Goal: Task Accomplishment & Management: Use online tool/utility

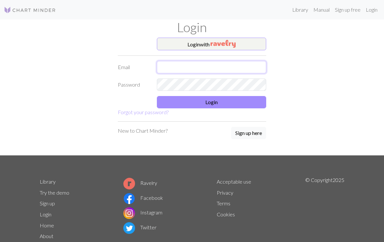
type input "[EMAIL_ADDRESS][DOMAIN_NAME]"
click at [252, 108] on button "Login" at bounding box center [211, 102] width 109 height 12
click at [252, 103] on button "Login" at bounding box center [211, 102] width 109 height 12
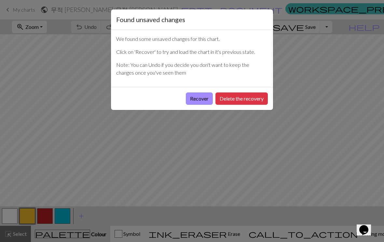
click at [201, 100] on button "Recover" at bounding box center [199, 99] width 27 height 12
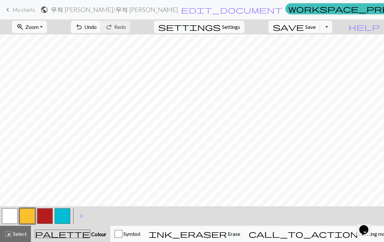
click at [240, 30] on span "Settings" at bounding box center [231, 27] width 18 height 8
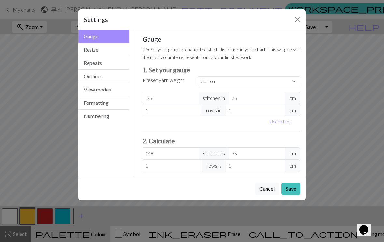
click at [119, 52] on button "Resize" at bounding box center [103, 49] width 51 height 13
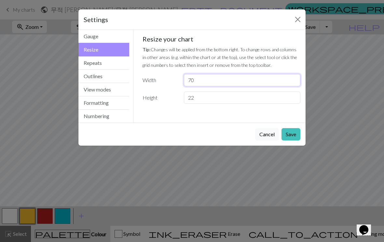
click at [214, 83] on input "70" at bounding box center [242, 80] width 116 height 12
type input "7"
type input "148"
click at [292, 134] on button "Save" at bounding box center [290, 134] width 19 height 12
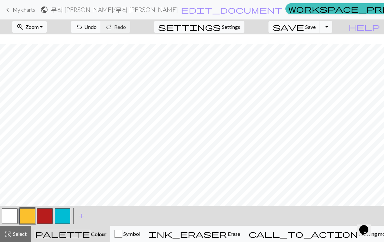
scroll to position [40, 0]
click at [47, 31] on button "zoom_in Zoom Zoom" at bounding box center [29, 27] width 35 height 12
click at [63, 45] on button "Fit all" at bounding box center [37, 41] width 51 height 10
click at [23, 234] on span "Select" at bounding box center [19, 234] width 15 height 6
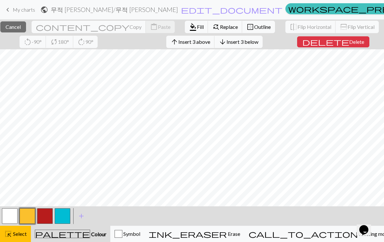
click at [197, 27] on span "Fill" at bounding box center [200, 27] width 7 height 6
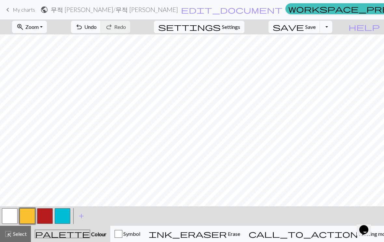
click at [16, 234] on span "Select" at bounding box center [19, 234] width 15 height 6
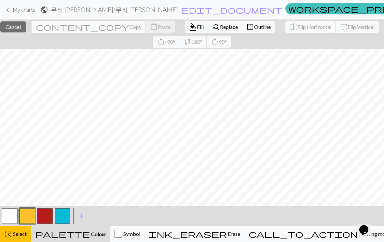
click at [197, 25] on span "Fill" at bounding box center [200, 27] width 7 height 6
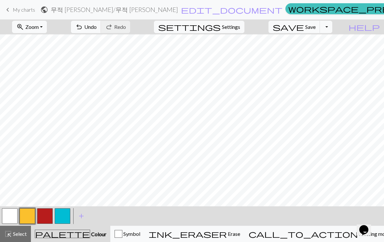
click at [22, 232] on span "Select" at bounding box center [19, 234] width 15 height 6
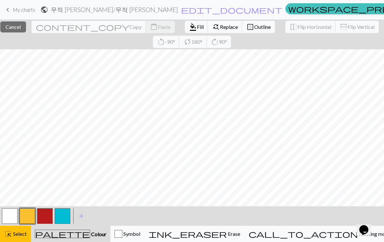
click at [185, 31] on button "format_color_fill Fill" at bounding box center [196, 27] width 23 height 12
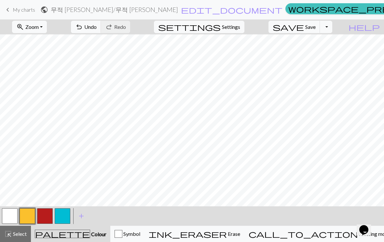
click at [19, 232] on span "Select" at bounding box center [19, 234] width 15 height 6
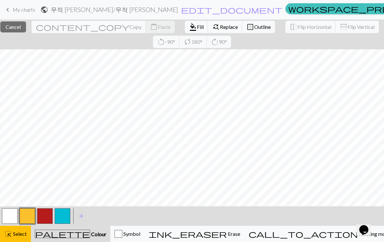
click at [185, 31] on button "format_color_fill Fill" at bounding box center [196, 27] width 23 height 12
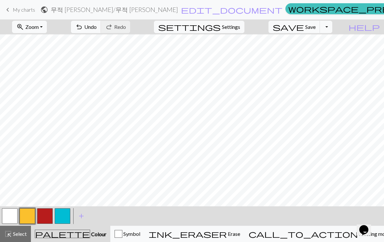
click at [20, 233] on span "Select" at bounding box center [19, 234] width 15 height 6
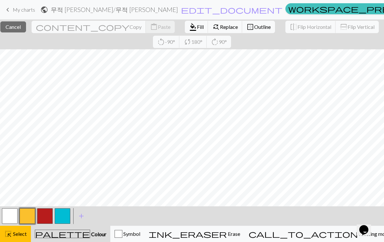
click at [34, 219] on button "button" at bounding box center [28, 217] width 16 height 16
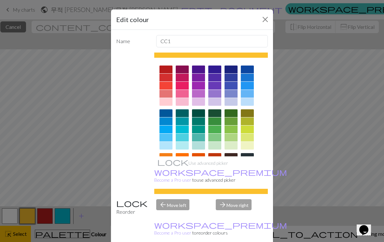
click at [31, 220] on div "Edit colour Name CC1 Use advanced picker workspace_premium Become a Pro user to…" at bounding box center [192, 121] width 384 height 242
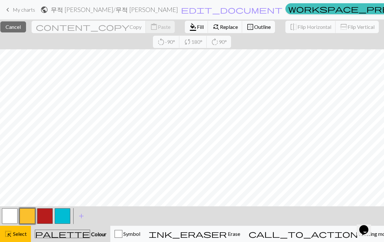
click at [25, 234] on span "Select" at bounding box center [19, 234] width 15 height 6
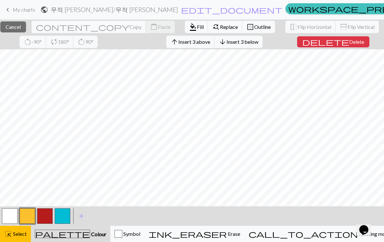
click at [197, 28] on span "Fill" at bounding box center [200, 27] width 7 height 6
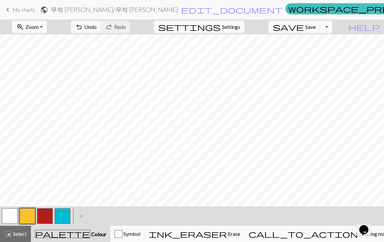
click at [13, 230] on button "highlight_alt Select Select" at bounding box center [15, 234] width 31 height 16
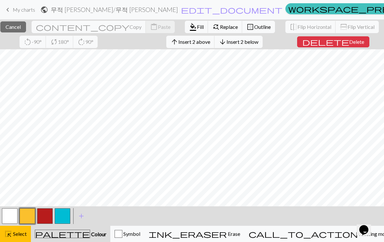
click at [197, 27] on span "Fill" at bounding box center [200, 27] width 7 height 6
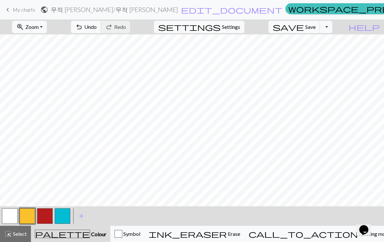
click at [20, 230] on div "highlight_alt Select Select" at bounding box center [15, 234] width 22 height 8
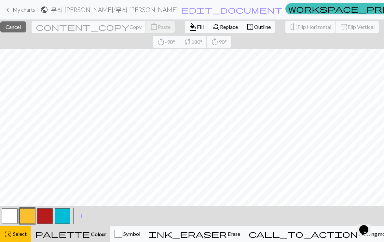
click at [197, 28] on span "Fill" at bounding box center [200, 27] width 7 height 6
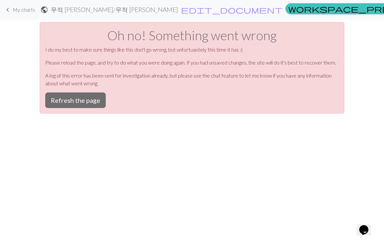
click at [97, 99] on button "Refresh the page" at bounding box center [75, 101] width 60 height 16
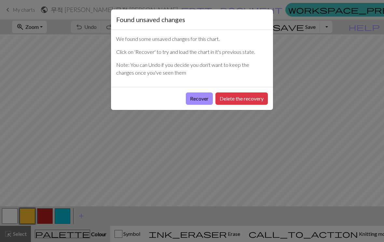
click at [202, 99] on button "Recover" at bounding box center [199, 99] width 27 height 12
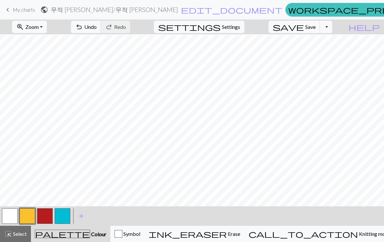
scroll to position [15, 403]
click at [25, 232] on span "Select" at bounding box center [19, 234] width 15 height 6
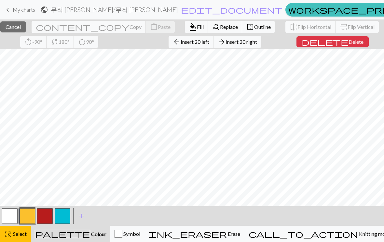
click at [197, 30] on span "Fill" at bounding box center [200, 27] width 7 height 6
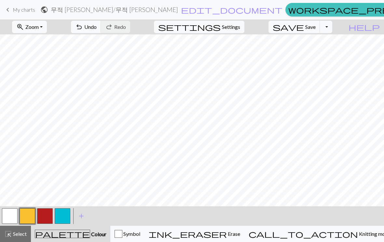
click at [42, 32] on button "zoom_in Zoom Zoom" at bounding box center [29, 27] width 35 height 12
click at [60, 40] on button "Fit all" at bounding box center [37, 41] width 51 height 10
click at [18, 232] on span "Select" at bounding box center [19, 234] width 15 height 6
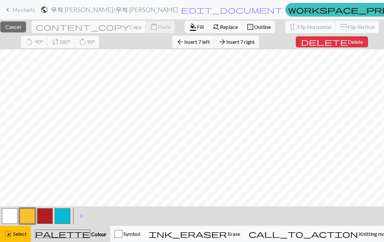
click at [197, 29] on span "Fill" at bounding box center [200, 27] width 7 height 6
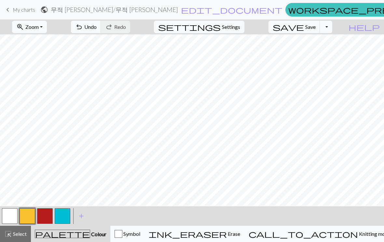
click at [29, 229] on button "highlight_alt Select Select" at bounding box center [15, 234] width 31 height 16
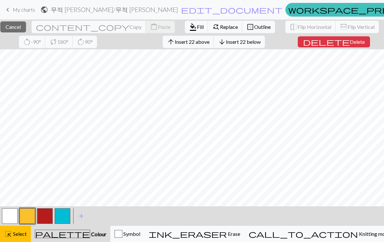
click at [21, 28] on span "Cancel" at bounding box center [13, 27] width 15 height 6
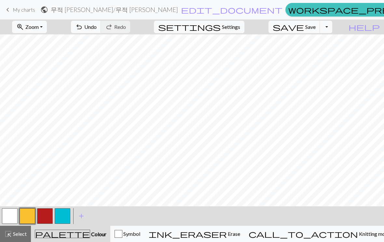
scroll to position [0, 0]
click at [140, 232] on div "Symbol" at bounding box center [127, 234] width 26 height 8
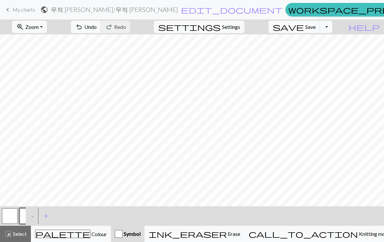
click at [48, 215] on span "add" at bounding box center [46, 216] width 8 height 9
click at [32, 216] on button "button" at bounding box center [28, 217] width 16 height 16
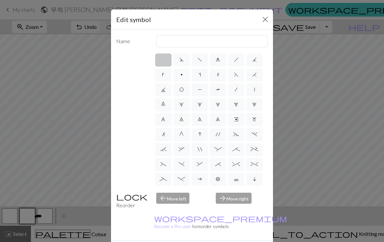
click at [264, 21] on button "Close" at bounding box center [265, 19] width 10 height 10
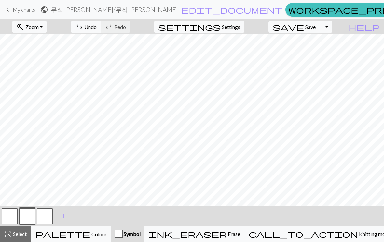
click at [33, 214] on button "button" at bounding box center [28, 217] width 16 height 16
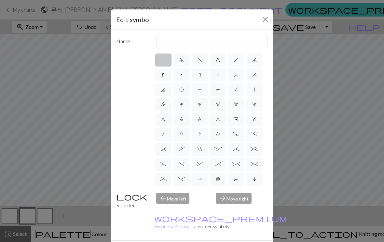
click at [231, 210] on div "arrow_forward Move right" at bounding box center [242, 201] width 60 height 17
click at [232, 210] on div "arrow_forward Move right" at bounding box center [242, 201] width 60 height 17
click at [231, 210] on div "arrow_forward Move right" at bounding box center [242, 201] width 60 height 17
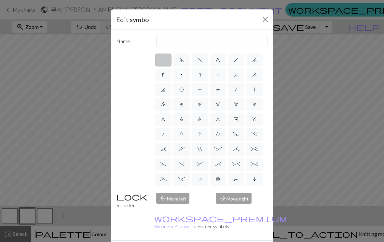
click at [232, 210] on div "arrow_forward Move right" at bounding box center [242, 201] width 60 height 17
click at [234, 209] on div "arrow_forward Move right" at bounding box center [242, 201] width 60 height 17
click at [234, 207] on div "arrow_forward Move right" at bounding box center [242, 201] width 60 height 17
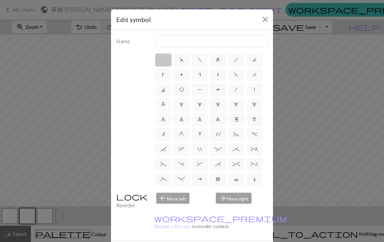
click at [265, 22] on button "Close" at bounding box center [265, 19] width 10 height 10
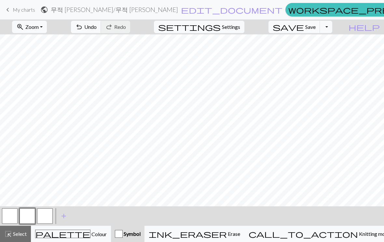
click at [89, 233] on div "palette Colour Colour" at bounding box center [71, 234] width 72 height 8
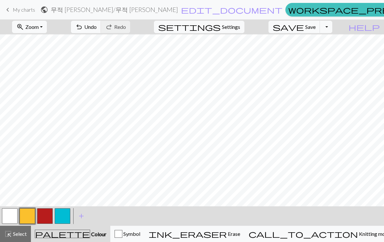
scroll to position [0, 118]
click at [46, 30] on button "zoom_in Zoom Zoom" at bounding box center [29, 27] width 35 height 12
click at [54, 43] on button "Fit all" at bounding box center [37, 41] width 51 height 10
click at [47, 29] on button "zoom_in Zoom Zoom" at bounding box center [29, 27] width 35 height 12
click at [56, 43] on button "Fit all" at bounding box center [37, 41] width 51 height 10
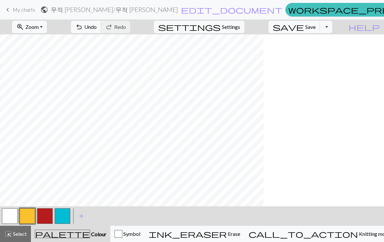
scroll to position [0, 0]
click at [47, 214] on button "button" at bounding box center [45, 217] width 16 height 16
click at [30, 215] on button "button" at bounding box center [28, 217] width 16 height 16
click at [16, 234] on span "Select" at bounding box center [19, 234] width 15 height 6
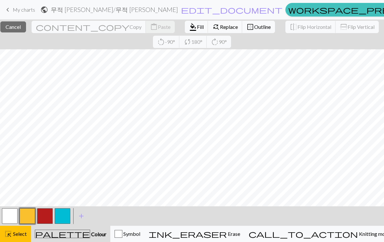
click at [189, 30] on span "format_color_fill" at bounding box center [193, 26] width 8 height 9
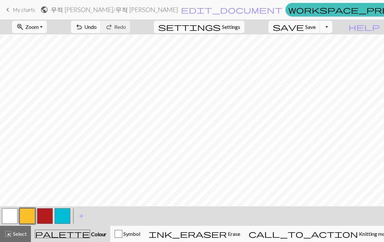
click at [47, 217] on button "button" at bounding box center [45, 217] width 16 height 16
click at [27, 217] on button "button" at bounding box center [28, 217] width 16 height 16
click at [21, 231] on span "Select" at bounding box center [19, 234] width 15 height 6
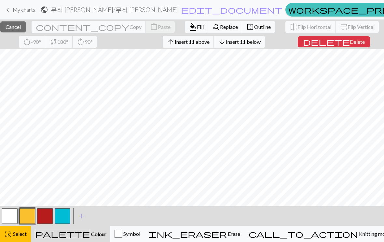
click at [189, 28] on span "format_color_fill" at bounding box center [193, 26] width 8 height 9
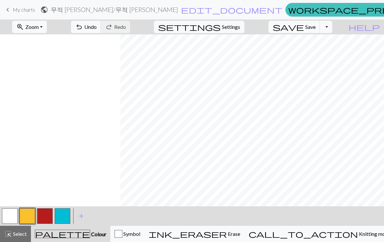
scroll to position [0, 120]
click at [50, 215] on button "button" at bounding box center [45, 217] width 16 height 16
click at [44, 217] on button "button" at bounding box center [45, 217] width 16 height 16
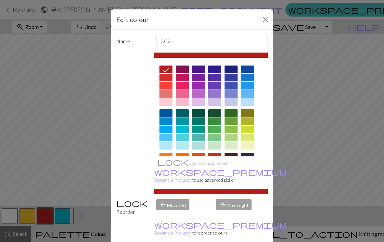
click at [261, 20] on button "Close" at bounding box center [265, 19] width 10 height 10
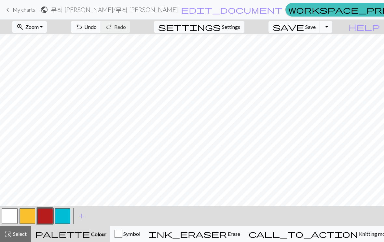
scroll to position [0, 0]
click at [83, 31] on span "undo" at bounding box center [79, 26] width 8 height 9
click at [29, 216] on button "button" at bounding box center [28, 217] width 16 height 16
click at [52, 210] on button "button" at bounding box center [45, 217] width 16 height 16
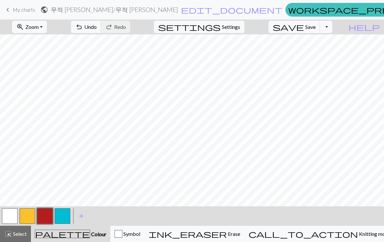
click at [320, 22] on button "save Save Save" at bounding box center [294, 27] width 52 height 12
click at [315, 27] on span "Save" at bounding box center [310, 27] width 10 height 6
click at [312, 28] on div "Chart saved Chart saved" at bounding box center [192, 25] width 384 height 51
click at [312, 27] on div "Chart saved Chart saved" at bounding box center [192, 25] width 384 height 51
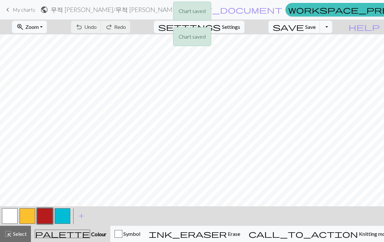
click at [318, 27] on div "Chart saved Chart saved" at bounding box center [192, 25] width 384 height 51
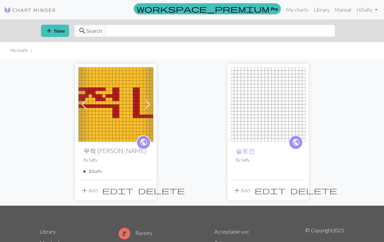
click at [114, 163] on p "By Salty" at bounding box center [116, 160] width 64 height 6
click at [125, 122] on img at bounding box center [115, 104] width 75 height 75
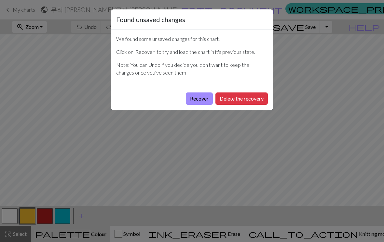
click at [199, 98] on button "Recover" at bounding box center [199, 99] width 27 height 12
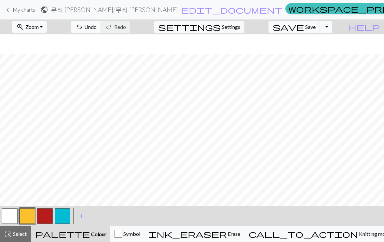
scroll to position [20, 0]
click at [47, 29] on button "zoom_in Zoom Zoom" at bounding box center [29, 27] width 35 height 12
click at [53, 42] on button "Fit all" at bounding box center [37, 41] width 51 height 10
click at [49, 214] on button "button" at bounding box center [45, 217] width 16 height 16
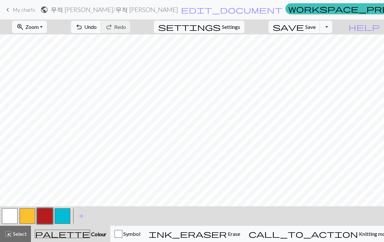
scroll to position [0, 120]
click at [31, 215] on button "button" at bounding box center [28, 217] width 16 height 16
click at [48, 214] on button "button" at bounding box center [45, 217] width 16 height 16
click at [31, 215] on button "button" at bounding box center [28, 217] width 16 height 16
click at [30, 211] on button "button" at bounding box center [28, 217] width 16 height 16
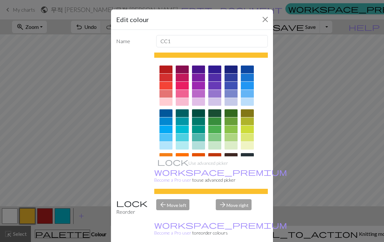
click at [262, 24] on button "Close" at bounding box center [265, 19] width 10 height 10
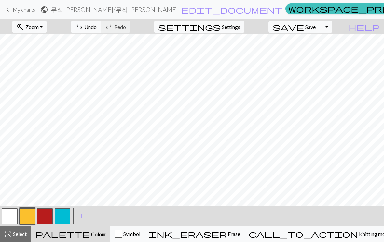
click at [315, 28] on span "Save" at bounding box center [310, 27] width 10 height 6
click at [315, 26] on span "Save" at bounding box center [310, 27] width 10 height 6
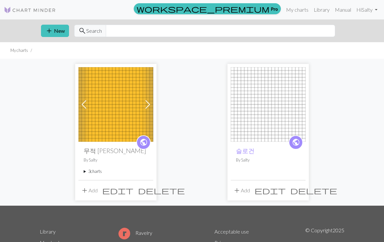
click at [124, 125] on img at bounding box center [115, 104] width 75 height 75
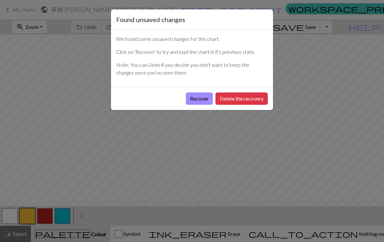
click at [205, 98] on button "Recover" at bounding box center [199, 99] width 27 height 12
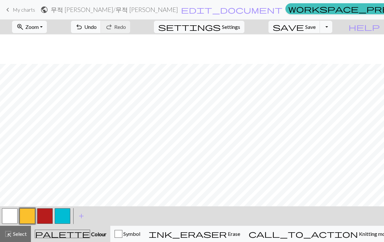
scroll to position [36, 0]
click at [47, 26] on button "zoom_in Zoom Zoom" at bounding box center [29, 27] width 35 height 12
click at [62, 40] on button "Fit all" at bounding box center [37, 41] width 51 height 10
click at [50, 214] on button "button" at bounding box center [45, 217] width 16 height 16
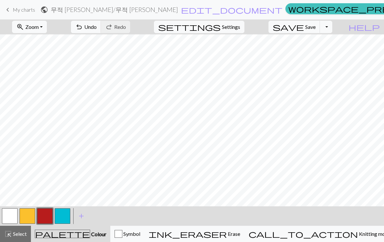
click at [32, 216] on button "button" at bounding box center [28, 217] width 16 height 16
click at [49, 213] on button "button" at bounding box center [45, 217] width 16 height 16
click at [27, 217] on button "button" at bounding box center [28, 217] width 16 height 16
click at [49, 213] on button "button" at bounding box center [45, 217] width 16 height 16
click at [32, 211] on button "button" at bounding box center [28, 217] width 16 height 16
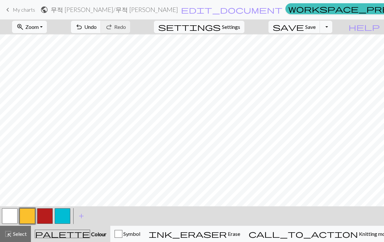
click at [48, 214] on button "button" at bounding box center [45, 217] width 16 height 16
click at [97, 30] on span "Undo" at bounding box center [90, 27] width 12 height 6
click at [47, 30] on button "zoom_in Zoom Zoom" at bounding box center [29, 27] width 35 height 12
click at [97, 28] on span "Undo" at bounding box center [90, 27] width 12 height 6
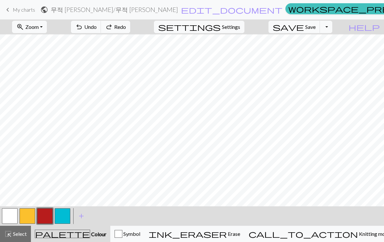
click at [97, 28] on span "Undo" at bounding box center [90, 27] width 12 height 6
click at [97, 26] on span "Undo" at bounding box center [90, 27] width 12 height 6
click at [32, 214] on button "button" at bounding box center [28, 217] width 16 height 16
click at [45, 215] on button "button" at bounding box center [45, 217] width 16 height 16
click at [66, 215] on button "button" at bounding box center [63, 217] width 16 height 16
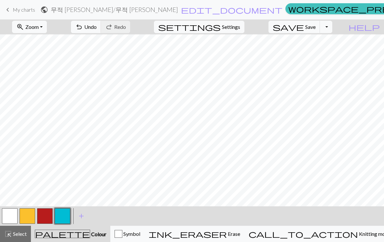
click at [31, 216] on button "button" at bounding box center [28, 217] width 16 height 16
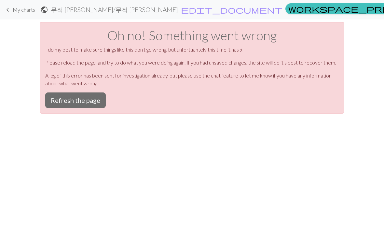
click at [88, 98] on button "Refresh the page" at bounding box center [75, 101] width 60 height 16
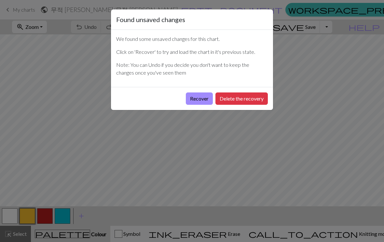
click at [229, 100] on button "Delete the recovery" at bounding box center [241, 99] width 52 height 12
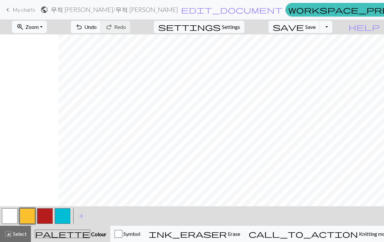
scroll to position [0, 126]
click at [47, 26] on button "zoom_in Zoom Zoom" at bounding box center [29, 27] width 35 height 12
click at [48, 42] on button "Fit all" at bounding box center [37, 41] width 51 height 10
click at [29, 214] on button "button" at bounding box center [28, 217] width 16 height 16
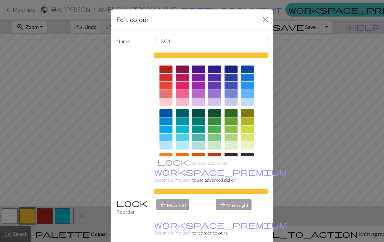
click at [264, 20] on button "Close" at bounding box center [265, 19] width 10 height 10
